Goal: Check status: Verify the current state of an ongoing process or item

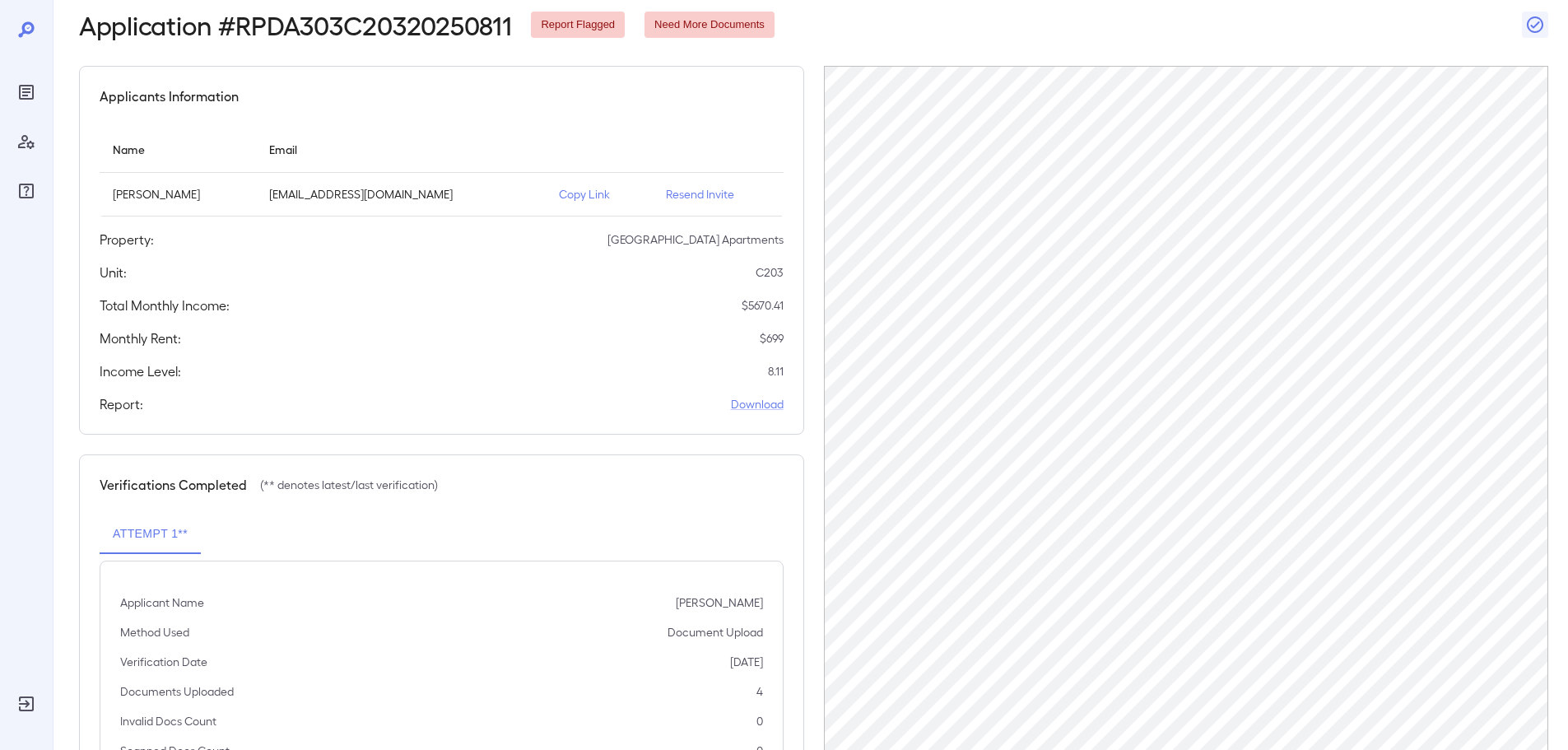
scroll to position [164, 0]
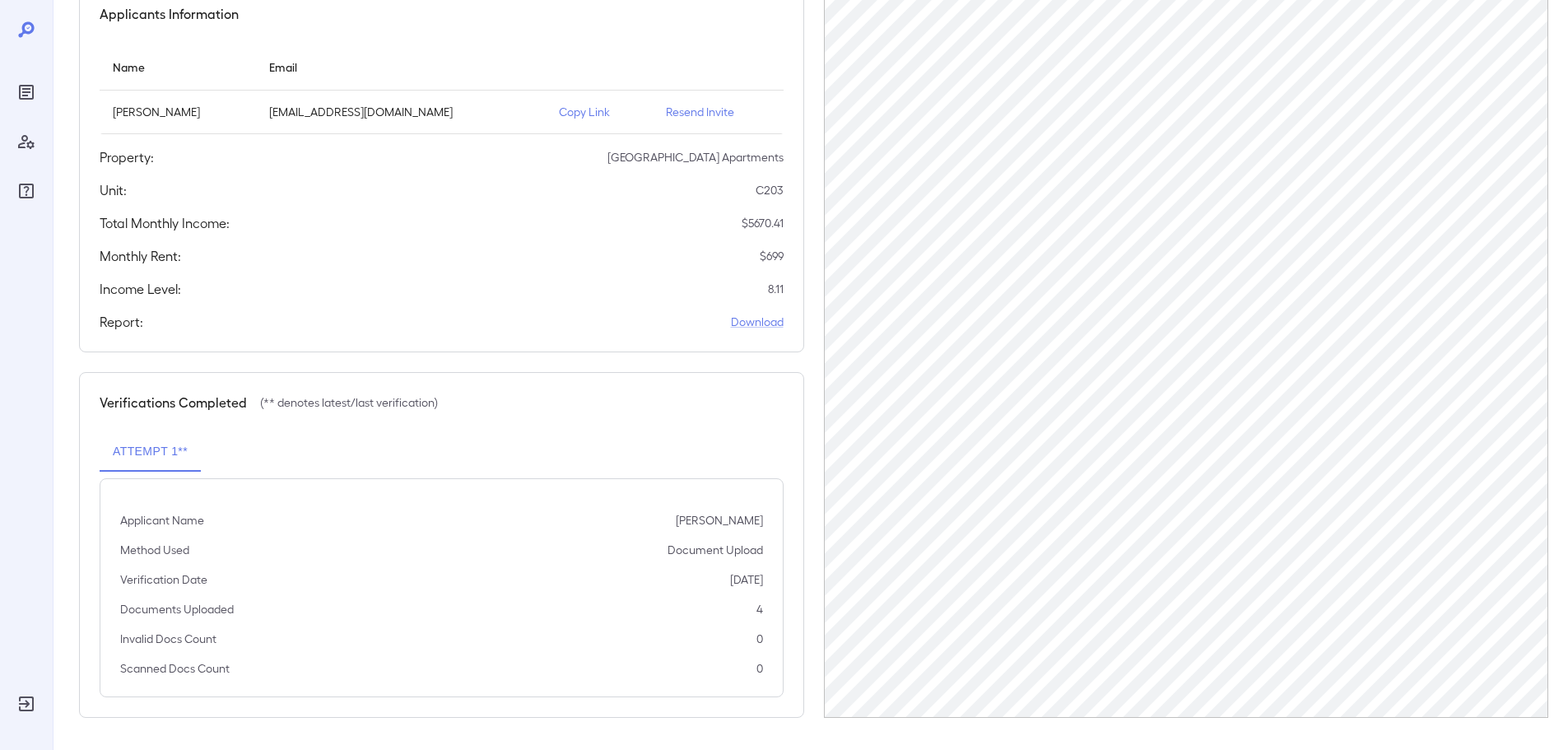
click at [19, 28] on icon at bounding box center [26, 29] width 20 height 20
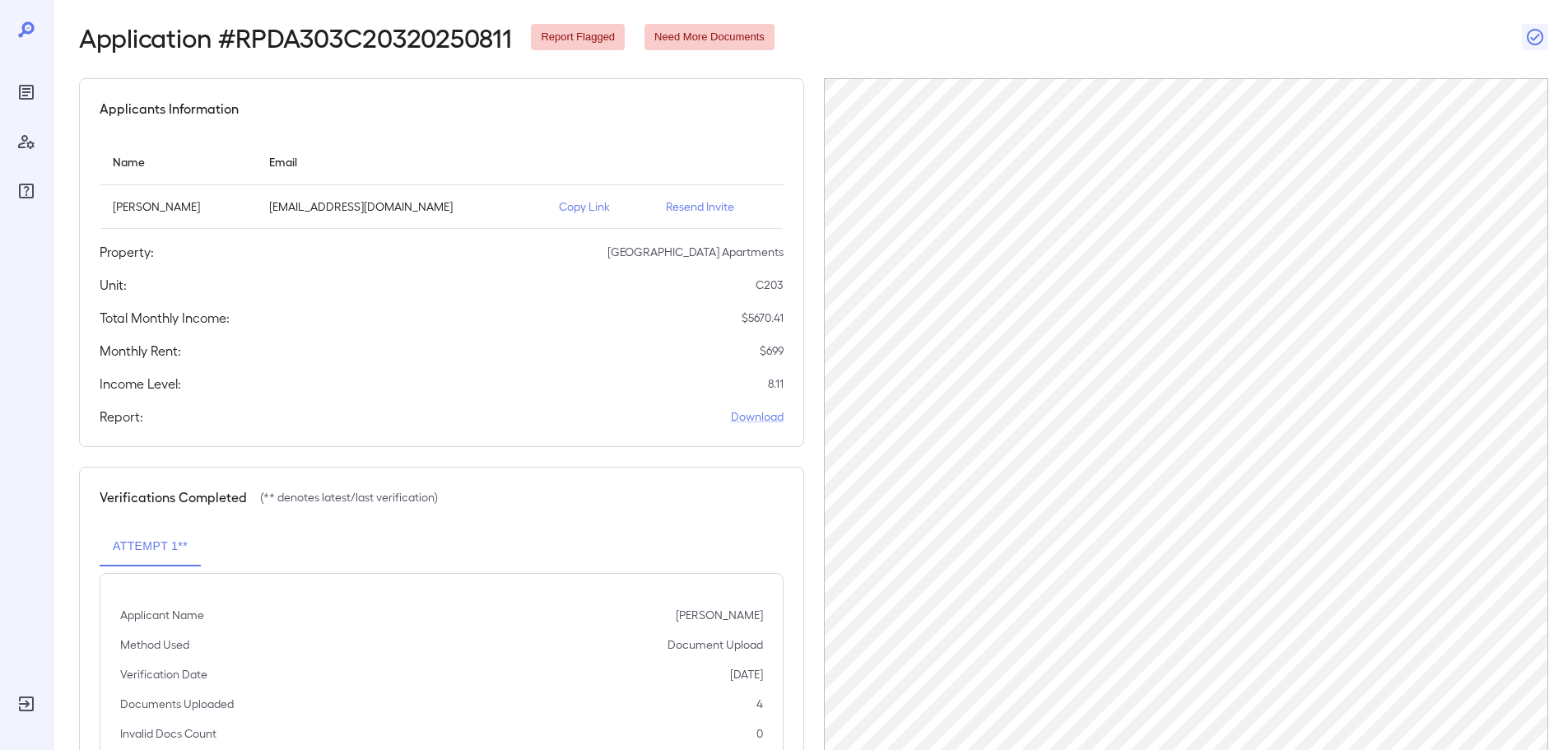
scroll to position [0, 0]
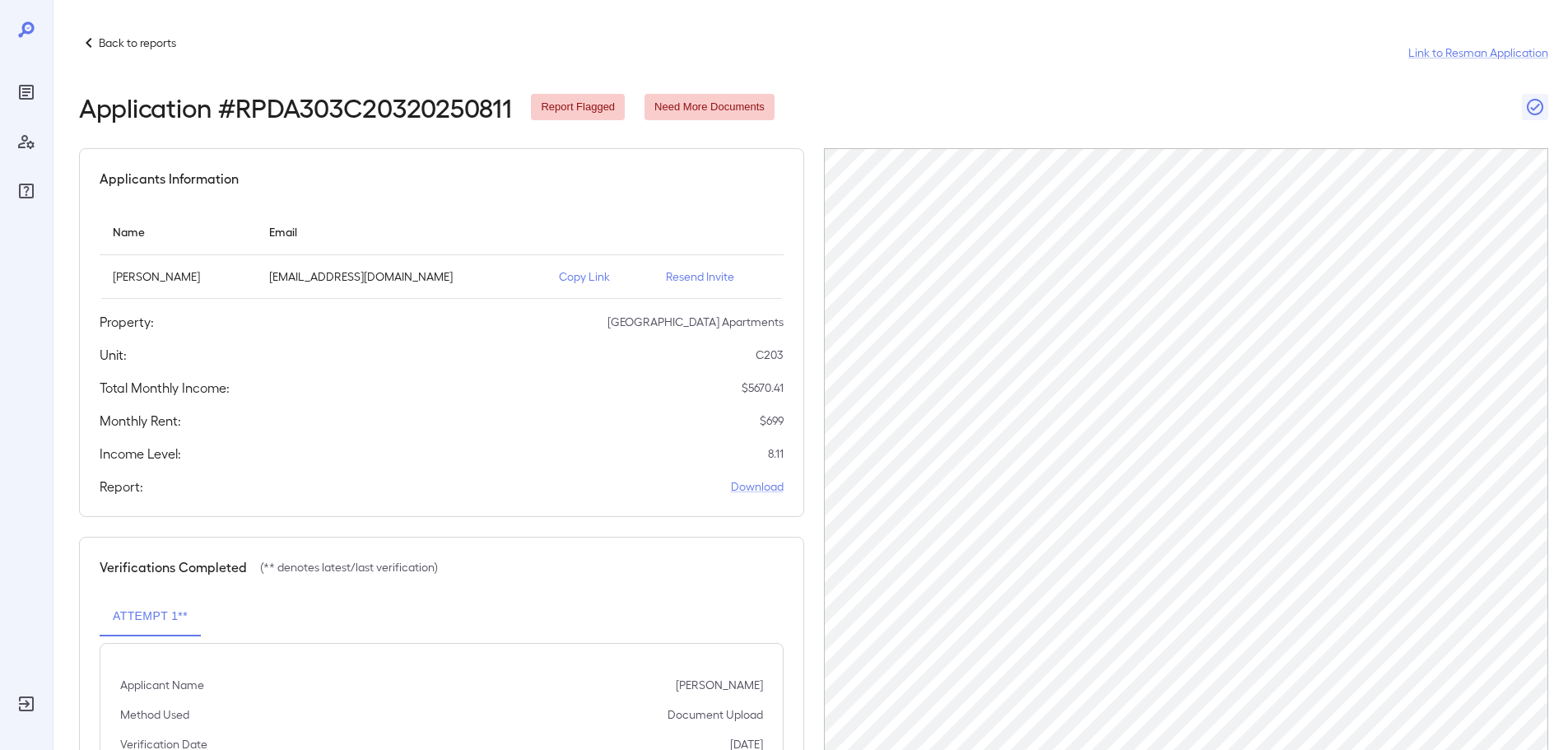
click at [128, 36] on p "Back to reports" at bounding box center [137, 43] width 78 height 17
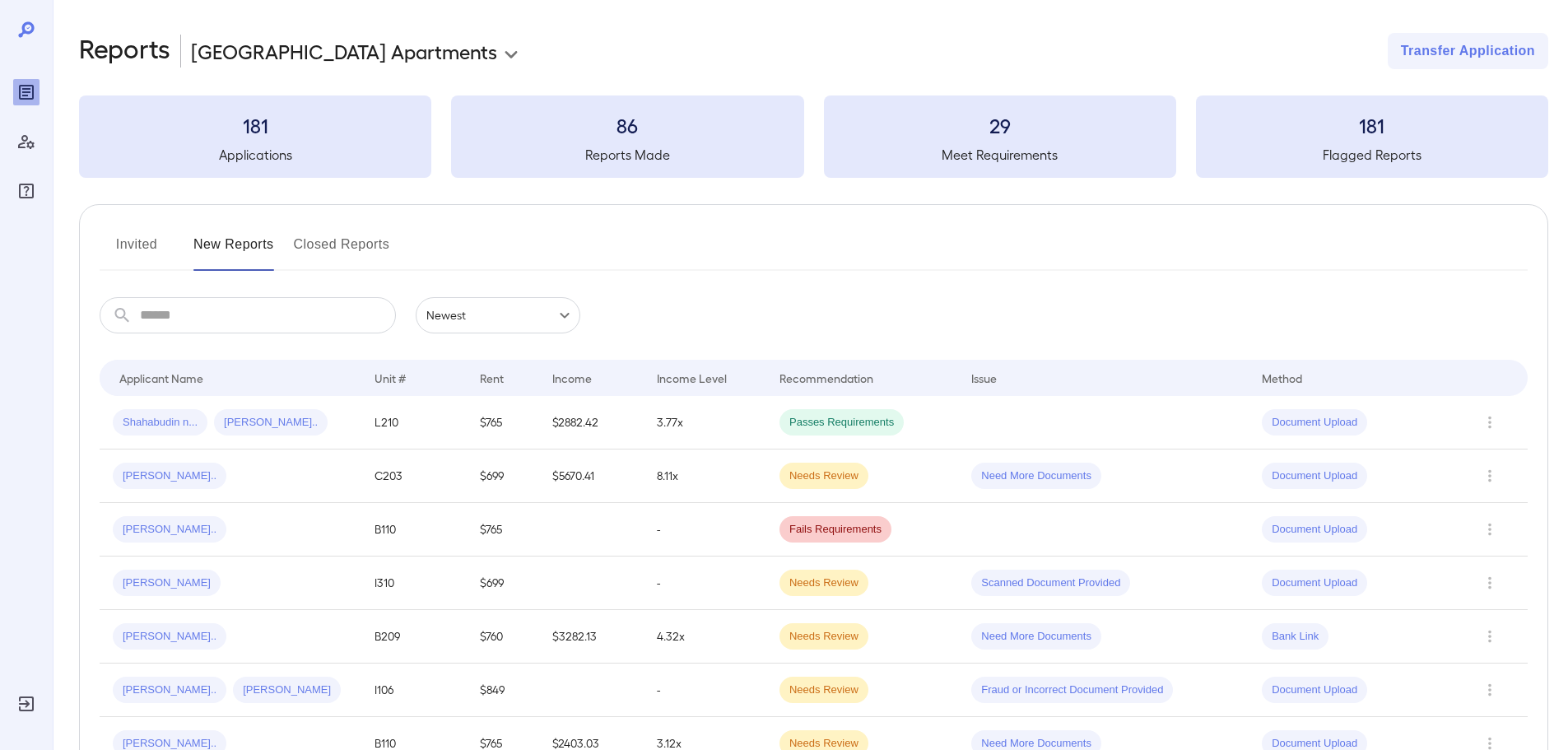
click at [147, 242] on button "Invited" at bounding box center [136, 251] width 74 height 39
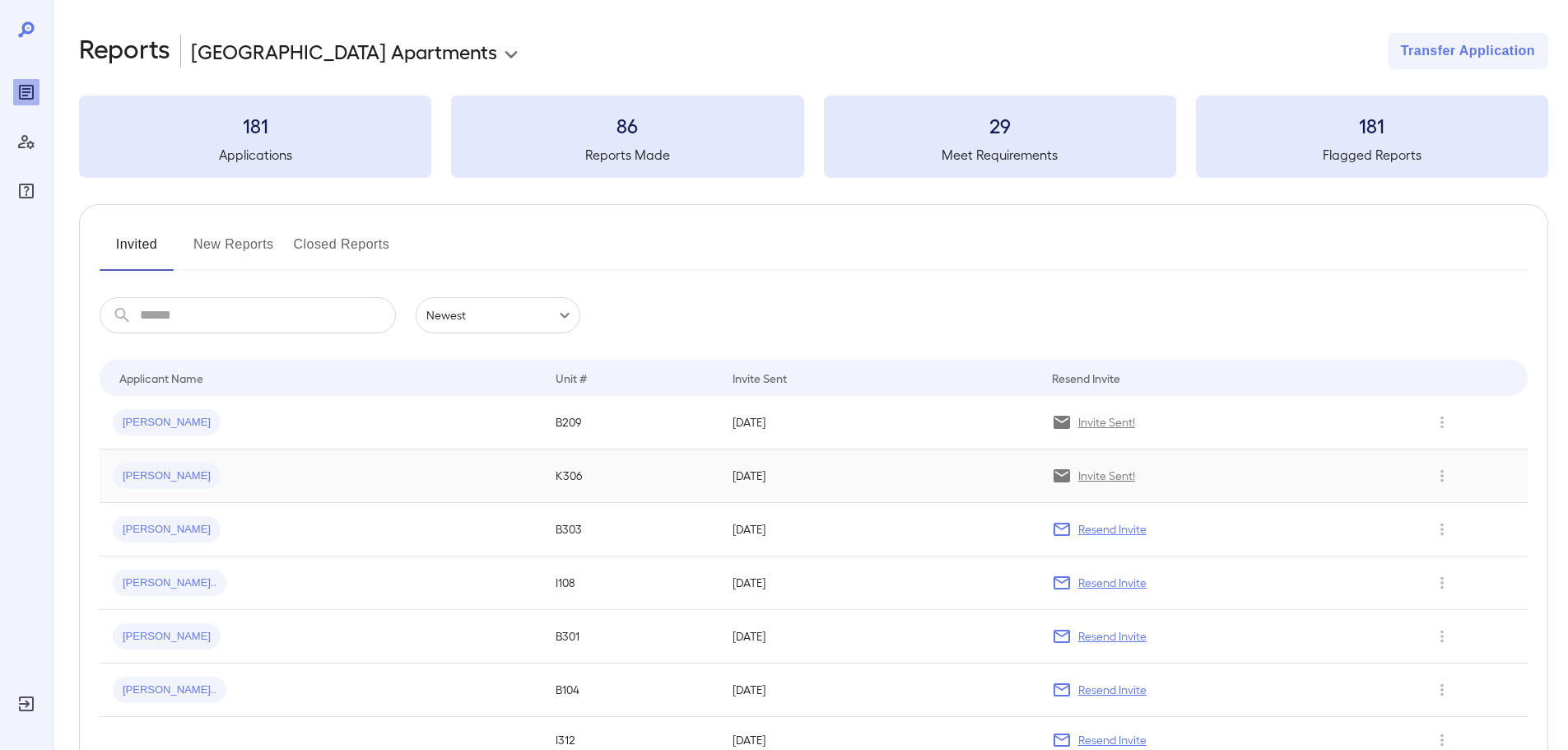
click at [281, 478] on div "[PERSON_NAME]" at bounding box center [321, 475] width 417 height 26
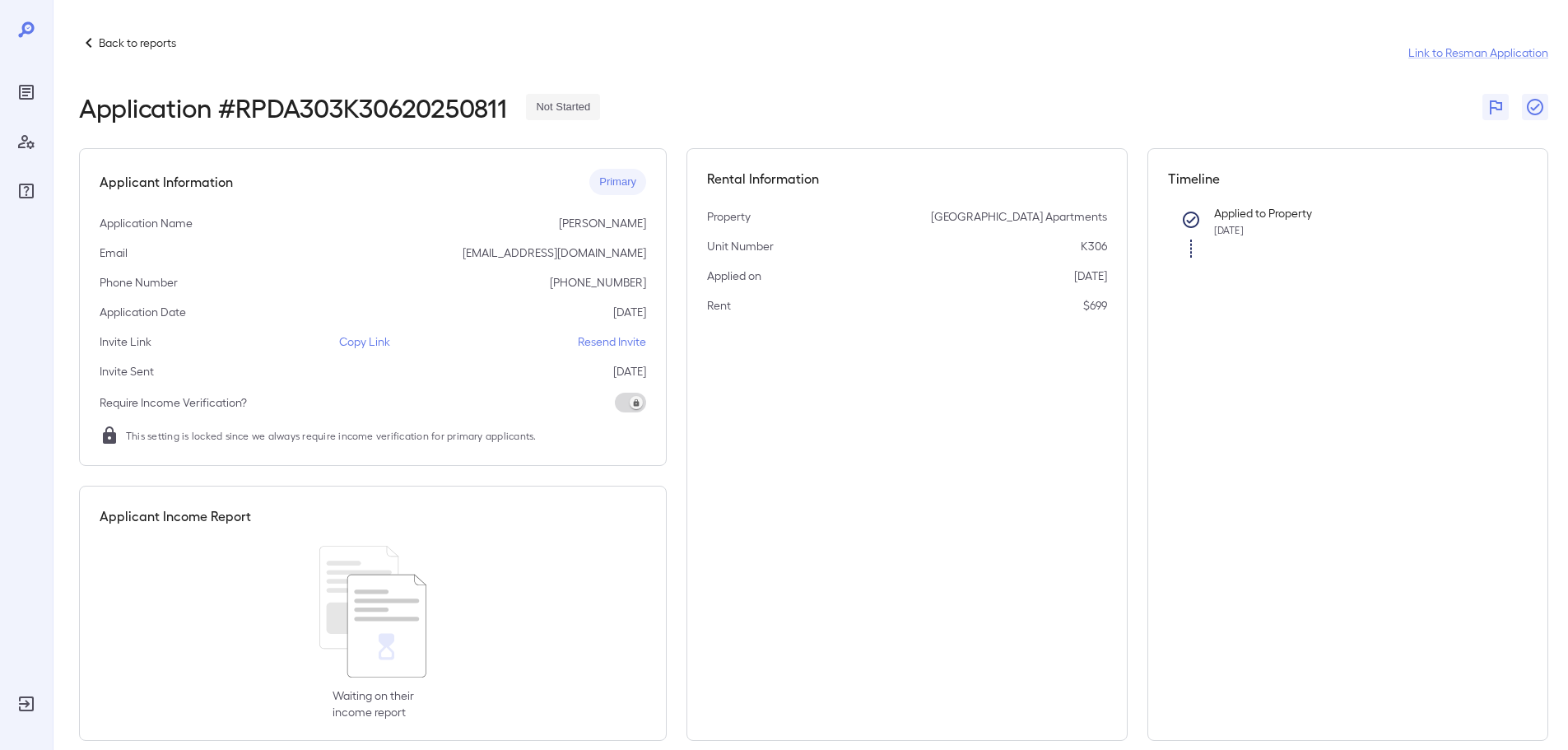
click at [370, 336] on p "Copy Link" at bounding box center [364, 342] width 51 height 17
click at [108, 37] on p "Back to reports" at bounding box center [137, 43] width 78 height 17
